Goal: Information Seeking & Learning: Learn about a topic

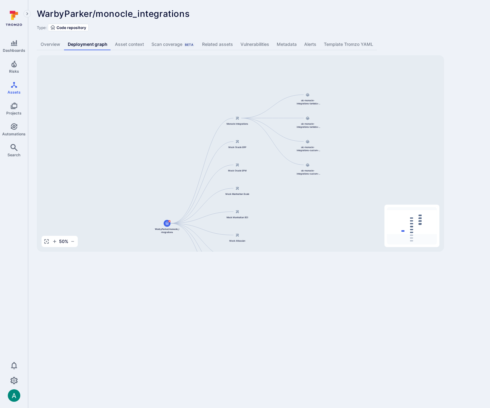
drag, startPoint x: 373, startPoint y: 97, endPoint x: 370, endPoint y: 145, distance: 48.5
click at [370, 145] on div "Monocle Integrations WarbyParker/monocle_integrations Mock Oracle ERP Mock Orac…" at bounding box center [240, 153] width 407 height 197
click at [463, 31] on div "WarbyParker/monocle_integrations ... Show more Type: Code repository Overview D…" at bounding box center [258, 130] width 461 height 261
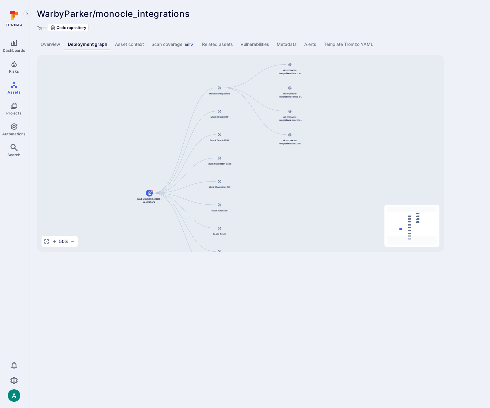
drag, startPoint x: 316, startPoint y: 183, endPoint x: 311, endPoint y: 177, distance: 7.7
click at [311, 177] on div "Monocle Integrations WarbyParker/monocle_integrations Mock Oracle ERP Mock Orac…" at bounding box center [240, 153] width 407 height 197
click at [54, 245] on button "button" at bounding box center [54, 241] width 7 height 7
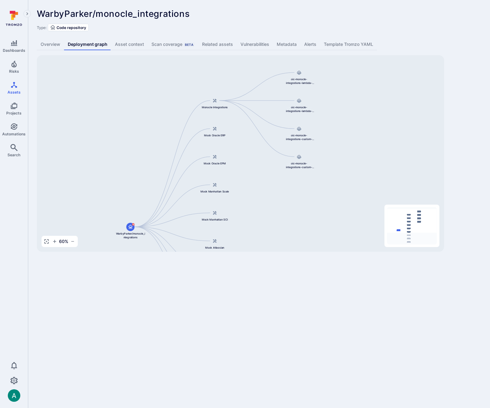
drag, startPoint x: 328, startPoint y: 176, endPoint x: 327, endPoint y: 202, distance: 25.9
click at [327, 202] on div "Monocle Integrations WarbyParker/monocle_integrations Mock Oracle ERP Mock Orac…" at bounding box center [240, 153] width 407 height 197
click at [441, 182] on div "Monocle Integrations WarbyParker/monocle_integrations Mock Oracle ERP Mock Orac…" at bounding box center [240, 153] width 407 height 197
click at [129, 236] on span "WarbyParker/monocle_integrations" at bounding box center [130, 235] width 30 height 7
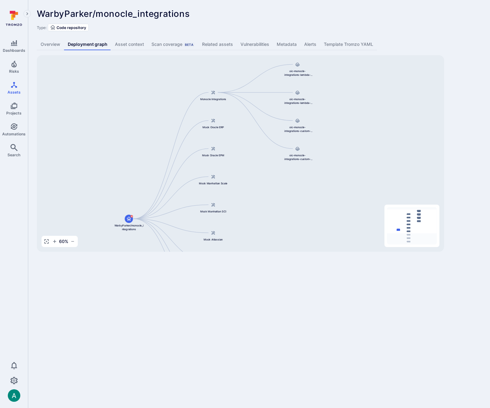
drag, startPoint x: 286, startPoint y: 217, endPoint x: 285, endPoint y: 209, distance: 8.3
click at [285, 209] on div "Monocle Integrations WarbyParker/monocle_integrations Mock Oracle ERP Mock Orac…" at bounding box center [240, 153] width 407 height 197
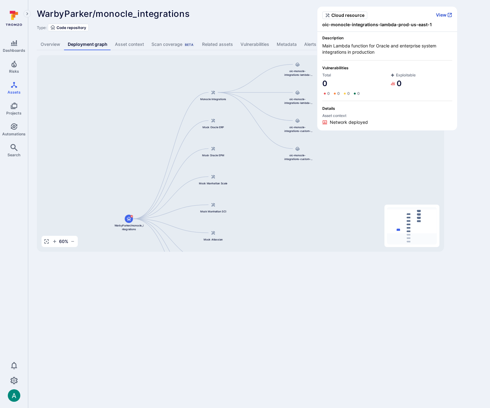
click at [443, 15] on button "View" at bounding box center [444, 15] width 16 height 6
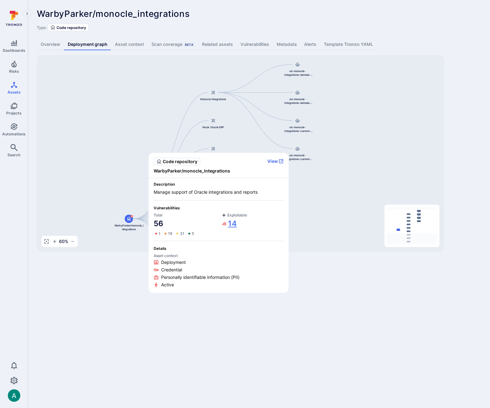
click at [232, 224] on link "14" at bounding box center [229, 224] width 15 height 10
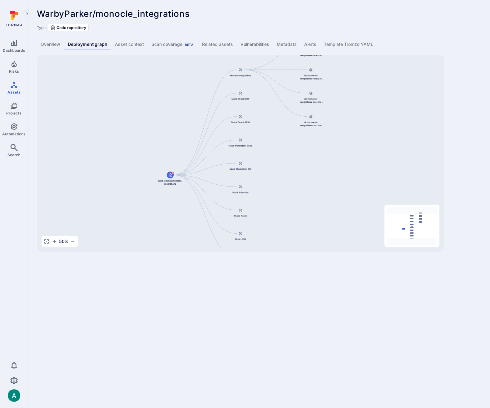
click at [50, 45] on link "Overview" at bounding box center [50, 45] width 27 height 12
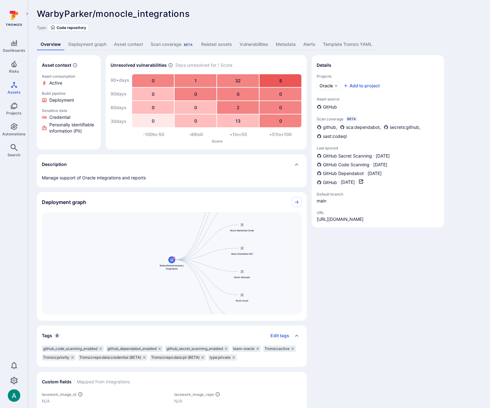
click at [90, 46] on link "Deployment graph" at bounding box center [88, 45] width 46 height 12
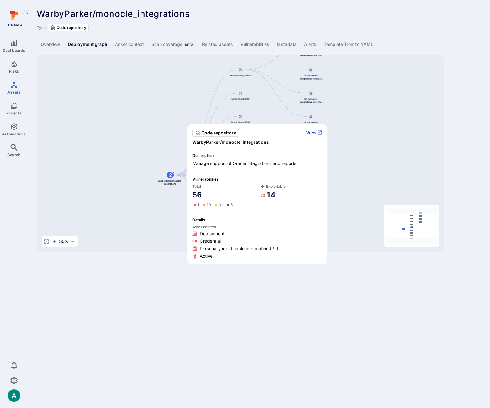
click at [314, 130] on button "View" at bounding box center [314, 133] width 16 height 6
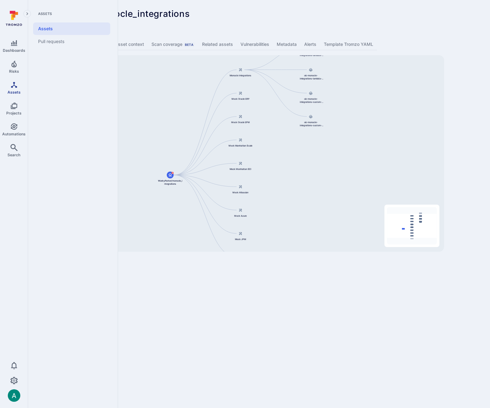
click at [9, 89] on link "Assets" at bounding box center [14, 88] width 28 height 18
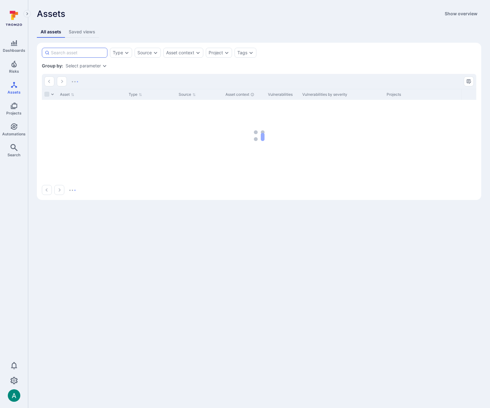
click at [86, 53] on input at bounding box center [78, 53] width 54 height 6
type input "w"
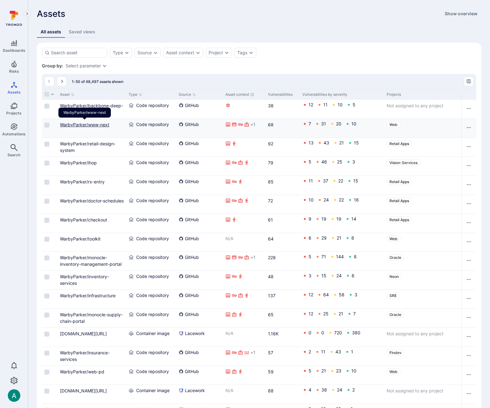
click at [67, 123] on link "WarbyParker/www-next" at bounding box center [84, 124] width 49 height 5
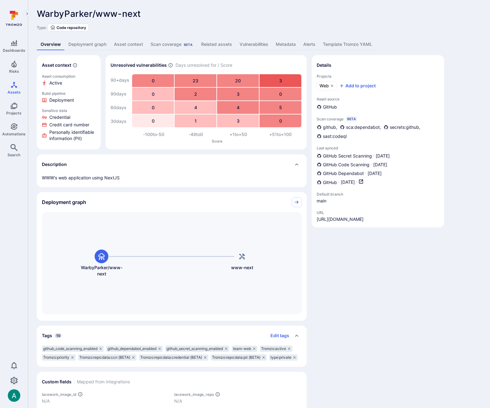
click at [88, 45] on link "Deployment graph" at bounding box center [88, 45] width 46 height 12
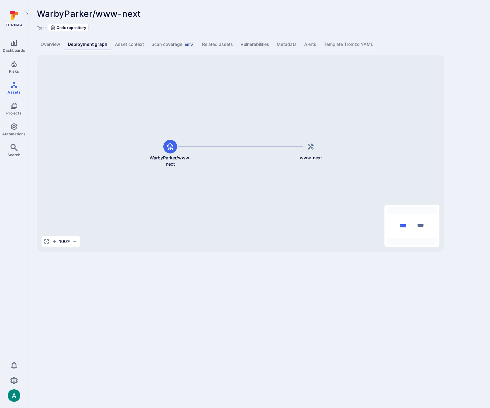
click at [316, 157] on span "www-next" at bounding box center [311, 158] width 22 height 6
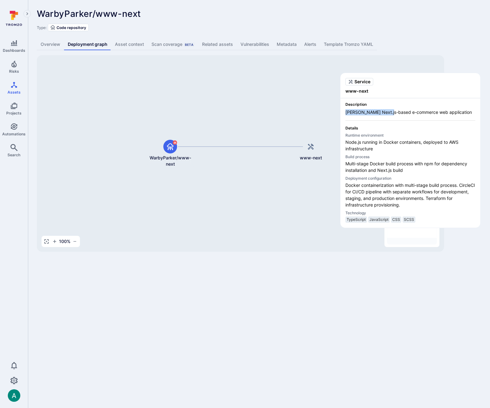
drag, startPoint x: 346, startPoint y: 112, endPoint x: 387, endPoint y: 112, distance: 41.2
click at [387, 112] on span "Warby Parker's Next.js-based e-commerce web application" at bounding box center [410, 112] width 130 height 6
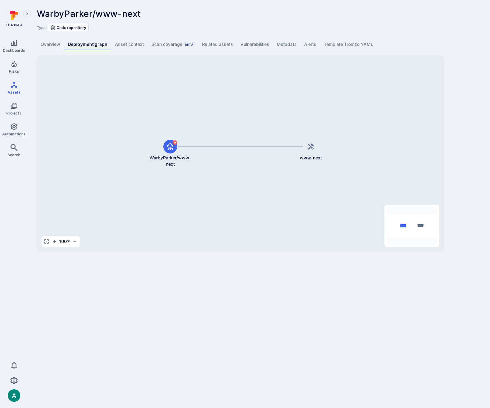
click at [163, 158] on span "WarbyParker/www-next" at bounding box center [170, 161] width 50 height 12
click at [64, 27] on link "All dashboards" at bounding box center [71, 28] width 77 height 12
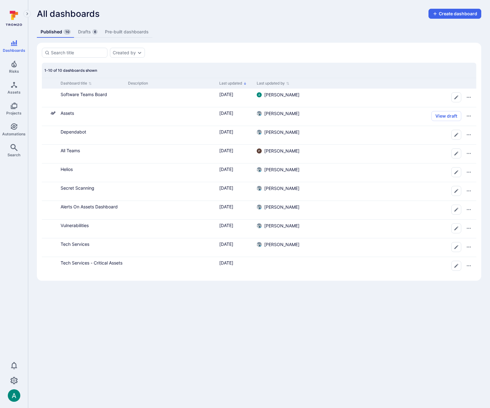
click at [89, 30] on link "Drafts 6" at bounding box center [87, 32] width 27 height 12
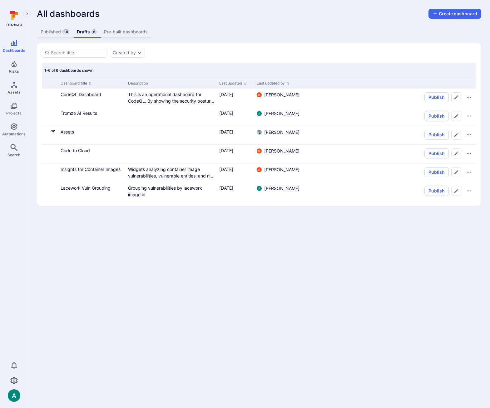
click at [52, 31] on link "Published 10" at bounding box center [55, 32] width 36 height 12
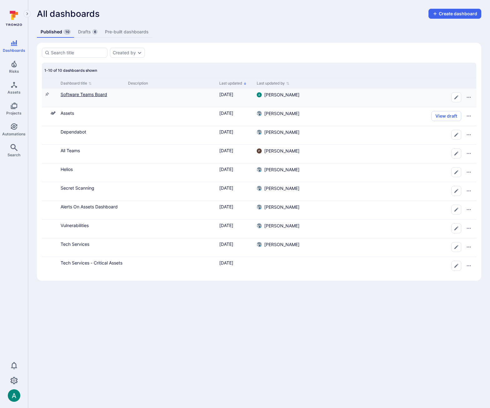
click at [90, 95] on link "Software Teams Board" at bounding box center [84, 94] width 46 height 5
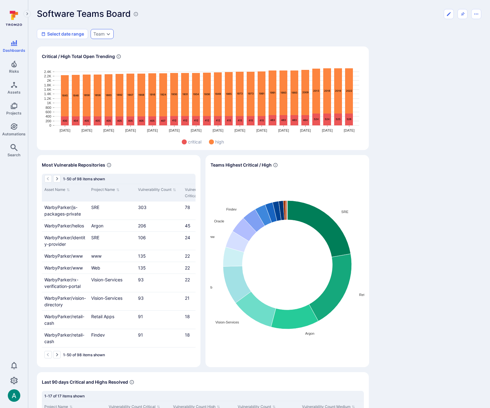
click at [106, 33] on icon "Expand dropdown" at bounding box center [108, 34] width 5 height 5
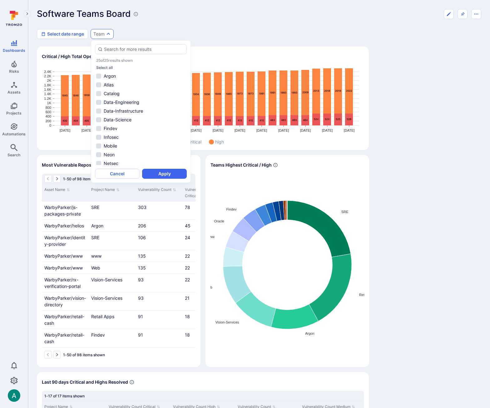
click at [135, 31] on div "Select date range Team" at bounding box center [259, 34] width 444 height 10
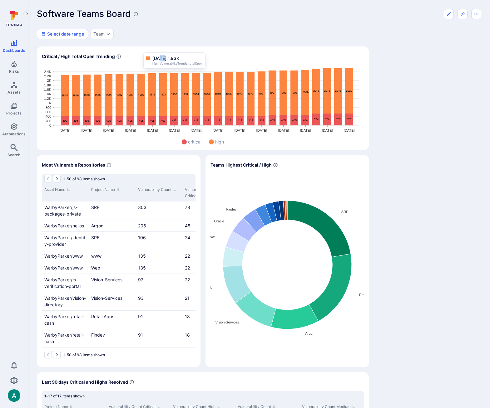
drag, startPoint x: 159, startPoint y: 55, endPoint x: 163, endPoint y: 55, distance: 4.1
click at [163, 55] on span "Apr 21, 2025: 1.93K" at bounding box center [165, 58] width 27 height 6
click at [178, 42] on div "Software Teams Board Select date range Team Critical / High Total Open Trending…" at bounding box center [259, 369] width 444 height 720
click at [101, 32] on div "Team" at bounding box center [98, 34] width 11 height 5
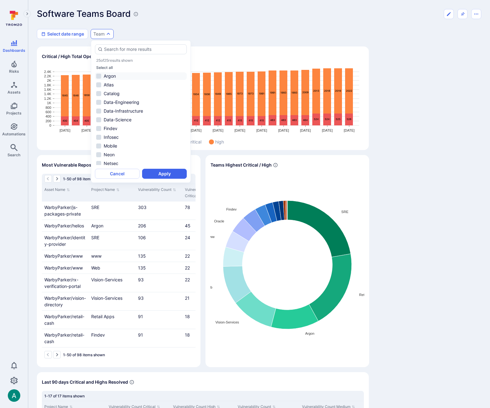
click at [118, 77] on li "Argon" at bounding box center [141, 75] width 92 height 7
click at [124, 150] on li "Oracle" at bounding box center [141, 150] width 92 height 7
click at [116, 150] on li "Oracle" at bounding box center [141, 150] width 92 height 7
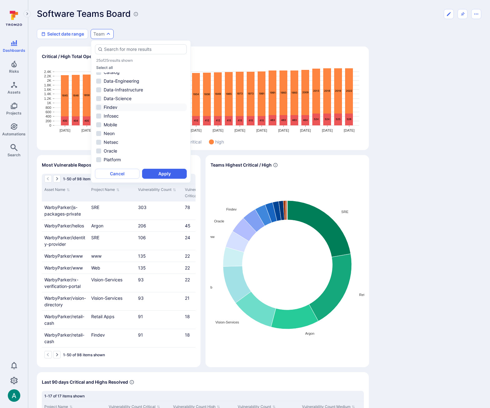
click at [112, 106] on li "Findev" at bounding box center [141, 107] width 92 height 7
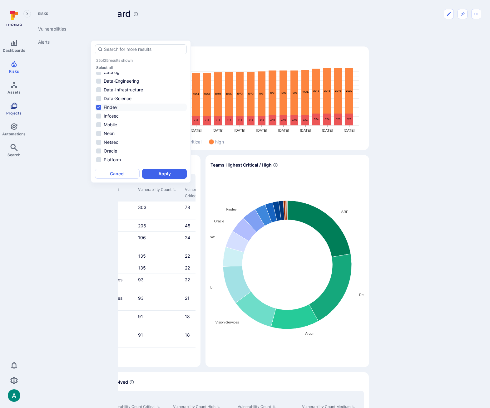
click at [17, 110] on link "Projects" at bounding box center [14, 109] width 28 height 18
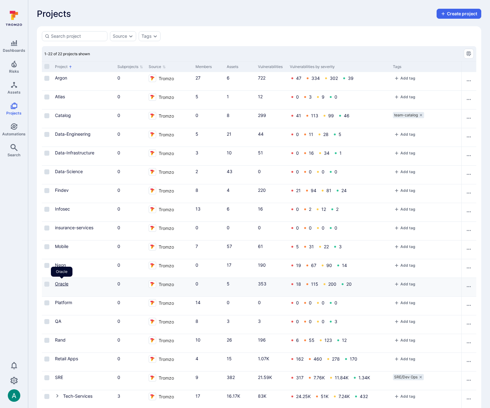
click at [62, 284] on link "Oracle" at bounding box center [61, 283] width 13 height 5
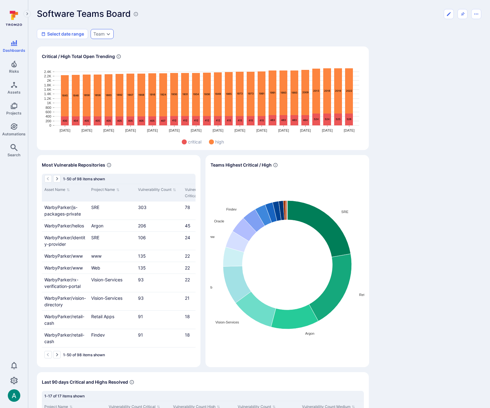
click at [108, 34] on icon "Expand dropdown" at bounding box center [108, 34] width 5 height 5
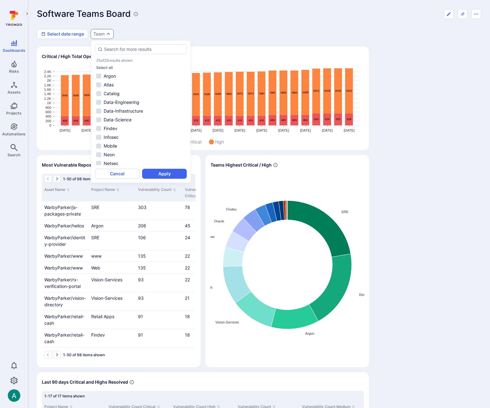
click at [134, 31] on div "Select date range Team" at bounding box center [259, 34] width 444 height 10
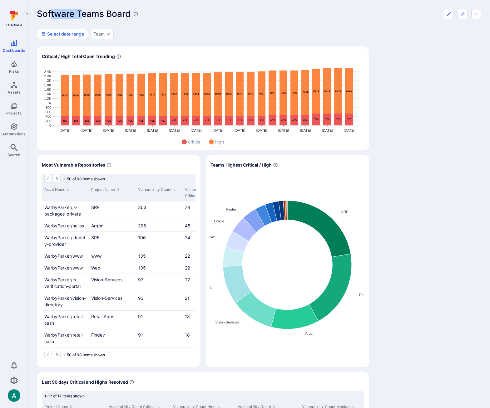
drag, startPoint x: 52, startPoint y: 14, endPoint x: 81, endPoint y: 12, distance: 29.4
click at [81, 12] on h1 "Software Teams Board" at bounding box center [84, 14] width 94 height 10
click at [100, 16] on h1 "Software Teams Board" at bounding box center [84, 14] width 94 height 10
click at [110, 37] on div "Team" at bounding box center [101, 34] width 23 height 10
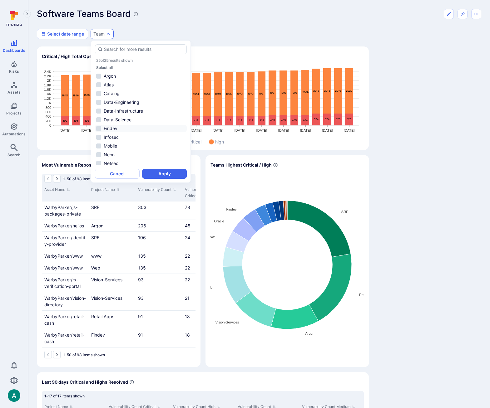
click at [111, 130] on li "Findev" at bounding box center [141, 128] width 92 height 7
click at [165, 174] on button "Apply" at bounding box center [164, 174] width 45 height 10
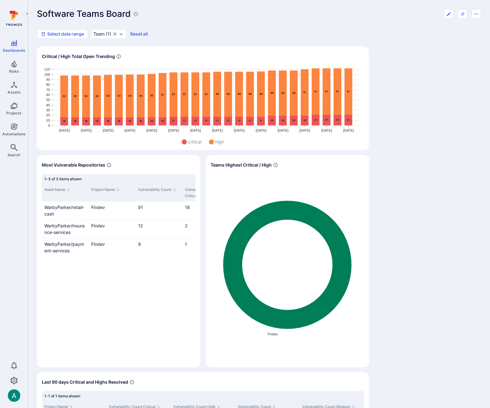
click at [389, 154] on div "Critical / High Total Open Trending Feb 10 Feb 24 Mar 10 Mar 24 Apr 7 Apr 21 Ma…" at bounding box center [259, 387] width 444 height 683
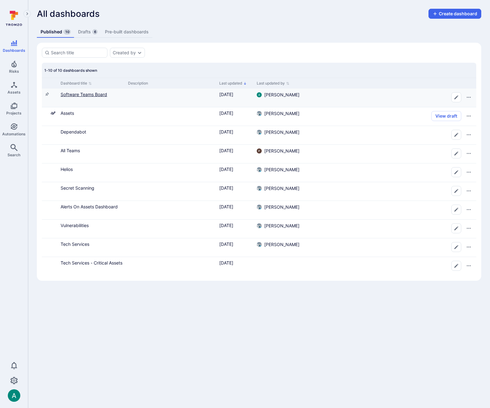
click at [88, 94] on link "Software Teams Board" at bounding box center [84, 94] width 46 height 5
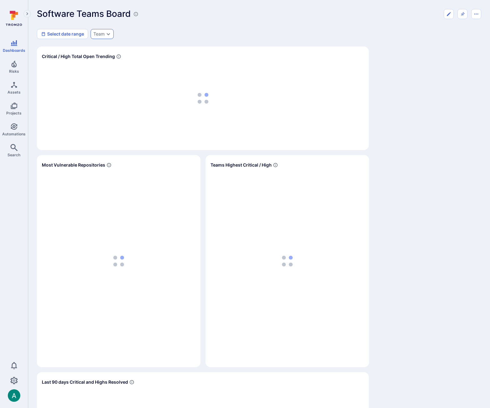
click at [109, 38] on div "Team" at bounding box center [101, 34] width 23 height 10
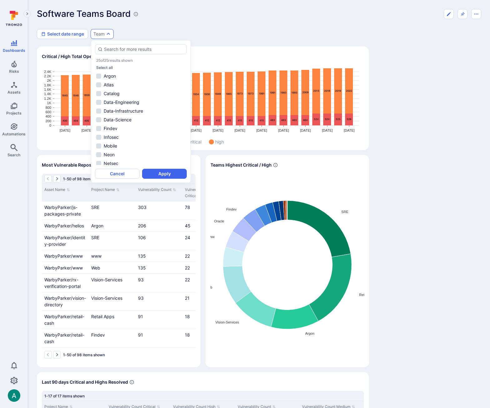
click at [170, 27] on div "Software Teams Board Select date range Team" at bounding box center [259, 24] width 444 height 30
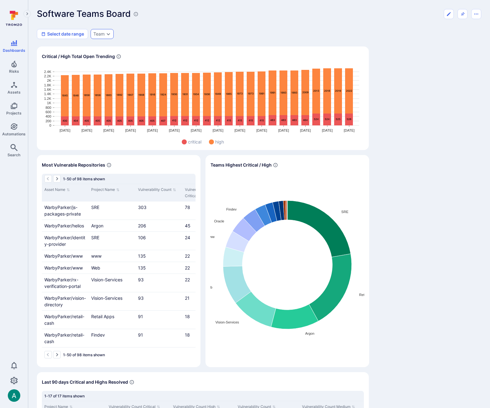
click at [105, 32] on div "Team" at bounding box center [101, 34] width 23 height 10
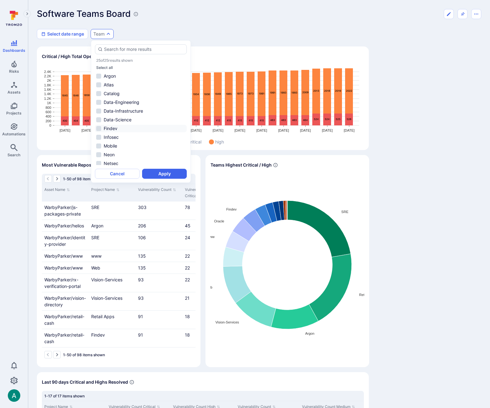
click at [132, 129] on li "Findev" at bounding box center [141, 128] width 92 height 7
click at [168, 173] on button "Apply" at bounding box center [164, 174] width 45 height 10
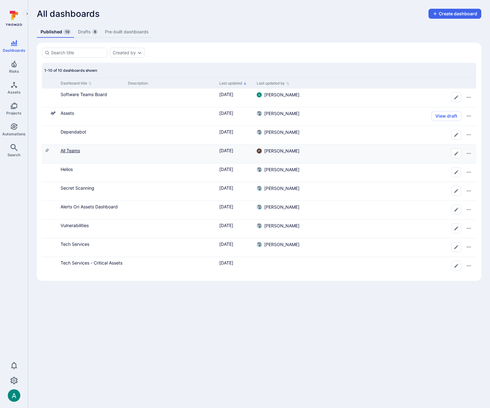
click at [78, 152] on link "All Teams" at bounding box center [70, 150] width 19 height 5
click at [82, 34] on link "Drafts 6" at bounding box center [87, 32] width 27 height 12
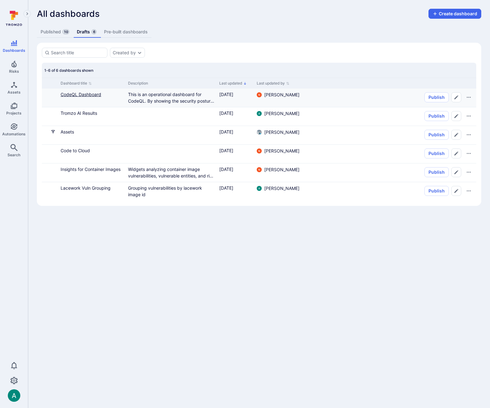
click at [89, 95] on link "CodeQL Dashboard" at bounding box center [81, 94] width 41 height 5
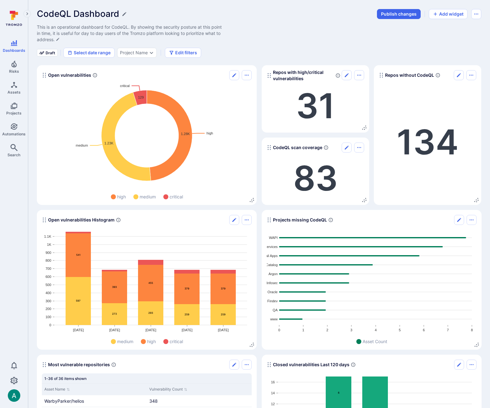
scroll to position [1, 0]
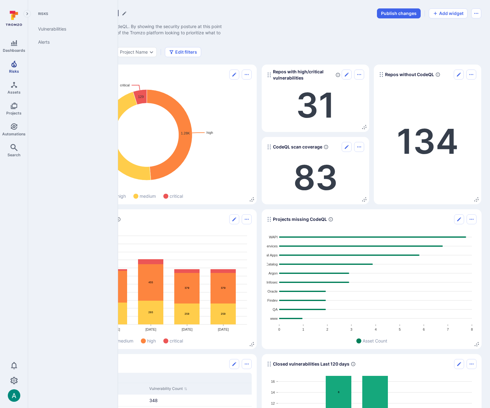
click at [14, 65] on icon "Risks" at bounding box center [13, 64] width 5 height 7
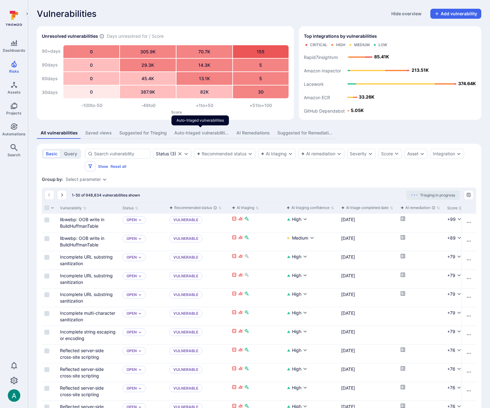
scroll to position [1, 0]
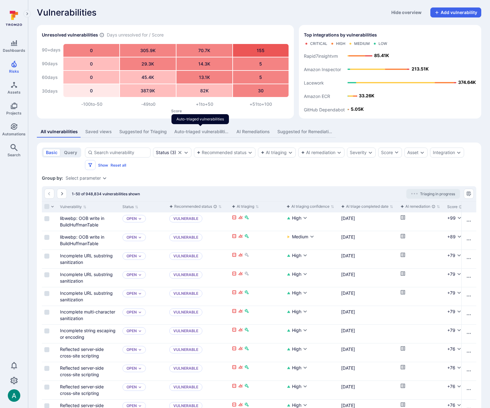
click at [204, 132] on div "Auto-triaged vulnerabilities" at bounding box center [201, 132] width 55 height 6
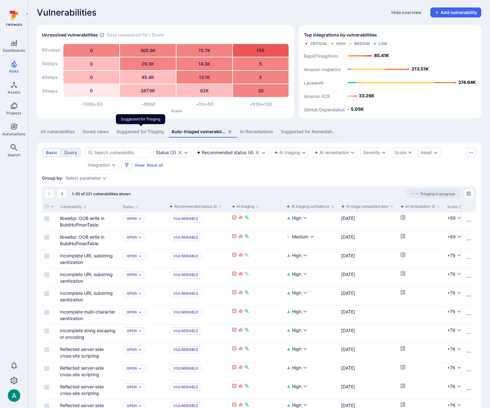
scroll to position [2, 0]
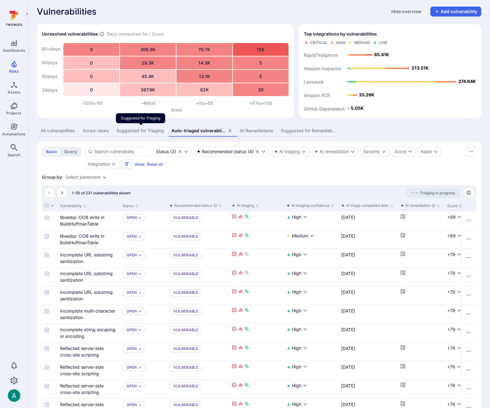
click at [150, 131] on div "Suggested for Triaging" at bounding box center [139, 131] width 47 height 6
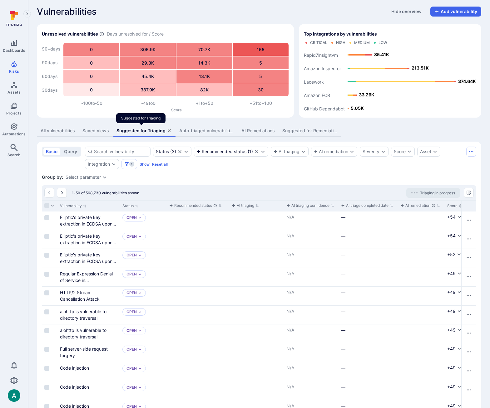
scroll to position [4, 0]
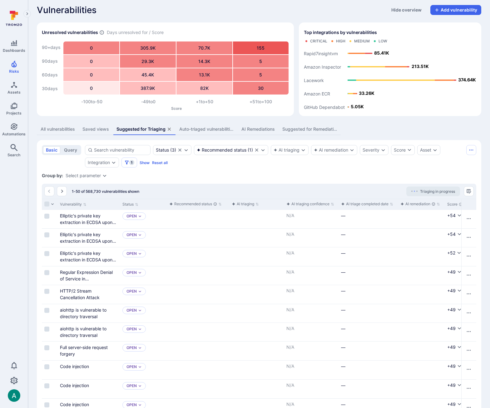
click at [218, 130] on div "Auto-triaged vulnerabilities" at bounding box center [206, 129] width 55 height 6
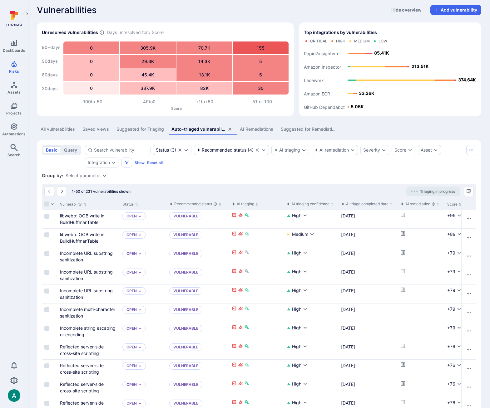
click at [83, 176] on div "Select parameter" at bounding box center [83, 175] width 35 height 5
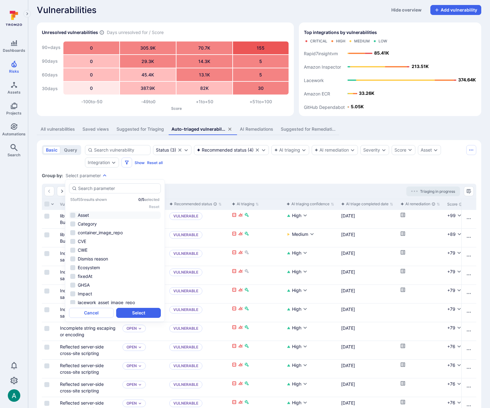
click at [85, 212] on li "Asset" at bounding box center [115, 215] width 92 height 7
click at [155, 311] on button "Select" at bounding box center [138, 313] width 45 height 10
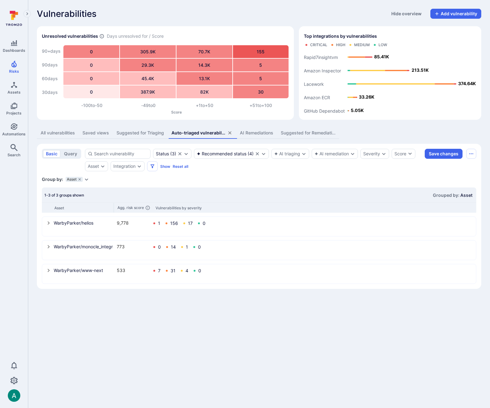
click at [48, 246] on icon "select group" at bounding box center [48, 246] width 5 height 5
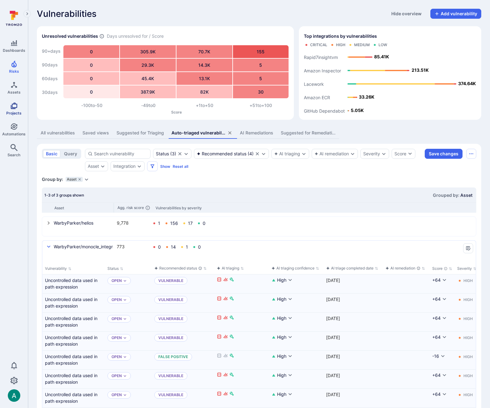
click at [11, 110] on link "Projects" at bounding box center [14, 109] width 28 height 18
click at [17, 105] on div "The saved view has unsaved changes Save the view to retain your filters. Discar…" at bounding box center [245, 204] width 490 height 408
click at [17, 105] on icon "Projects" at bounding box center [14, 106] width 7 height 7
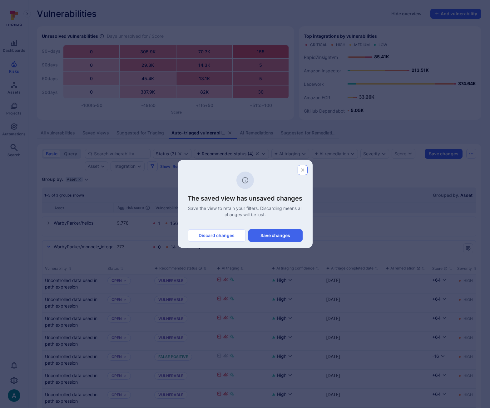
click at [303, 170] on icon "button" at bounding box center [302, 170] width 5 height 5
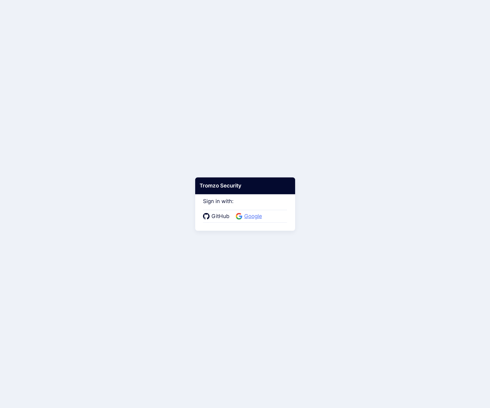
click at [250, 218] on span "Google" at bounding box center [253, 216] width 22 height 8
